Goal: Navigation & Orientation: Find specific page/section

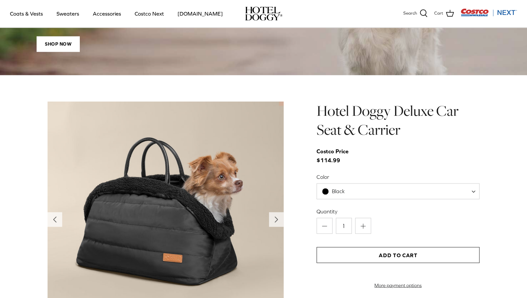
scroll to position [582, 0]
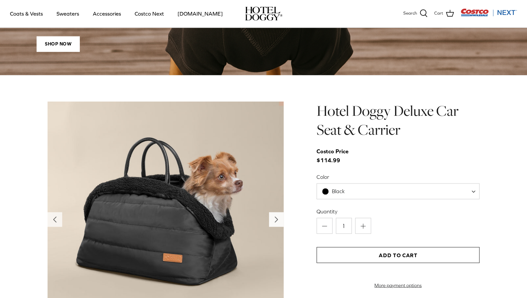
click at [277, 223] on icon "Right" at bounding box center [276, 219] width 11 height 11
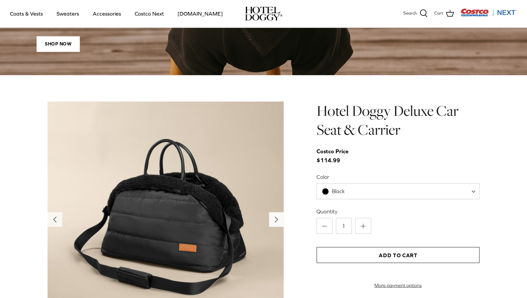
click at [277, 223] on icon "Right" at bounding box center [276, 219] width 11 height 11
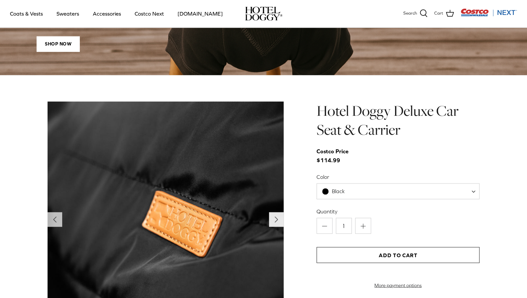
click at [277, 223] on icon "Right" at bounding box center [276, 219] width 11 height 11
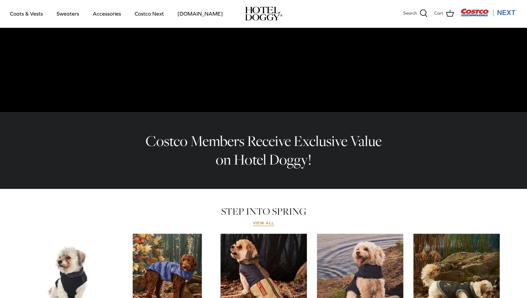
scroll to position [132, 0]
click at [267, 223] on link "View all" at bounding box center [263, 223] width 21 height 5
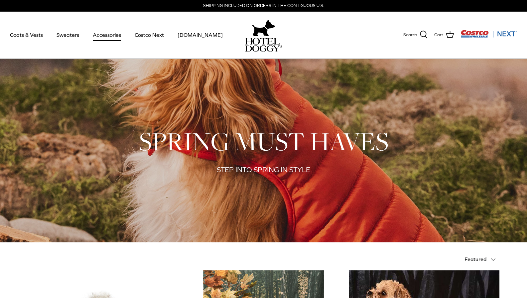
click at [104, 34] on link "Accessories" at bounding box center [107, 35] width 40 height 23
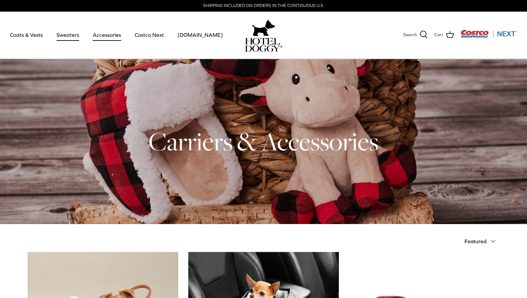
click at [73, 36] on link "Sweaters" at bounding box center [68, 35] width 35 height 23
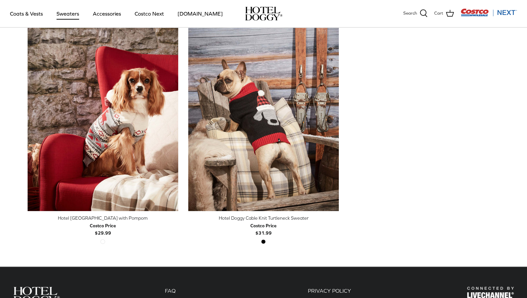
scroll to position [182, 0]
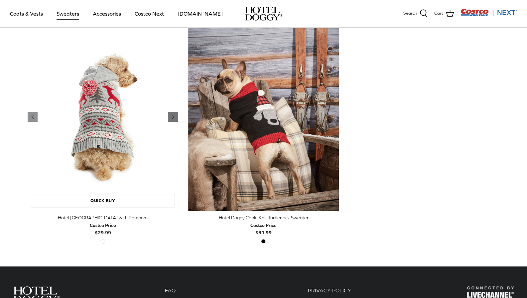
click at [174, 114] on icon "Right" at bounding box center [173, 117] width 8 height 8
click at [343, 113] on div "Left Right Quick buy Hotel Doggy Fair Isle Sweater with Pompom Costco Price $29…" at bounding box center [259, 143] width 482 height 240
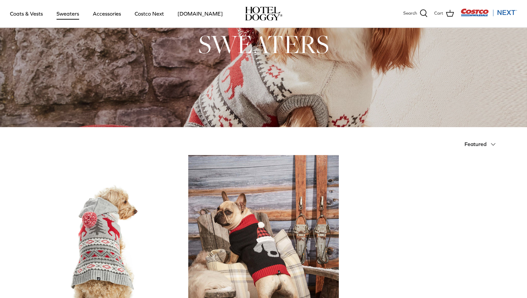
scroll to position [0, 0]
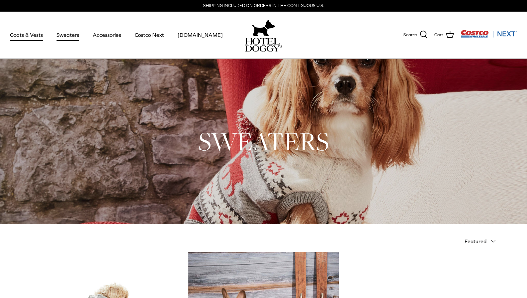
click at [38, 34] on link "Coats & Vests" at bounding box center [26, 35] width 45 height 23
